Goal: Connect with others

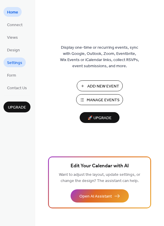
click at [15, 63] on span "Settings" at bounding box center [14, 63] width 15 height 6
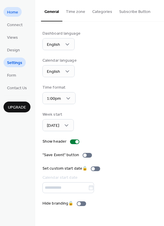
click at [15, 12] on span "Home" at bounding box center [12, 12] width 11 height 6
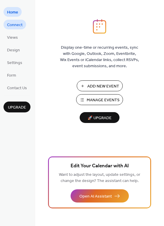
click at [16, 26] on span "Connect" at bounding box center [15, 25] width 16 height 6
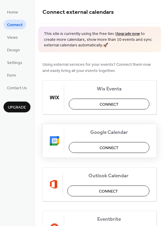
click at [95, 142] on button "Connect" at bounding box center [109, 147] width 81 height 11
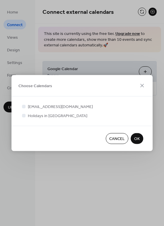
click at [141, 139] on button "OK" at bounding box center [137, 138] width 13 height 11
